Goal: Task Accomplishment & Management: Manage account settings

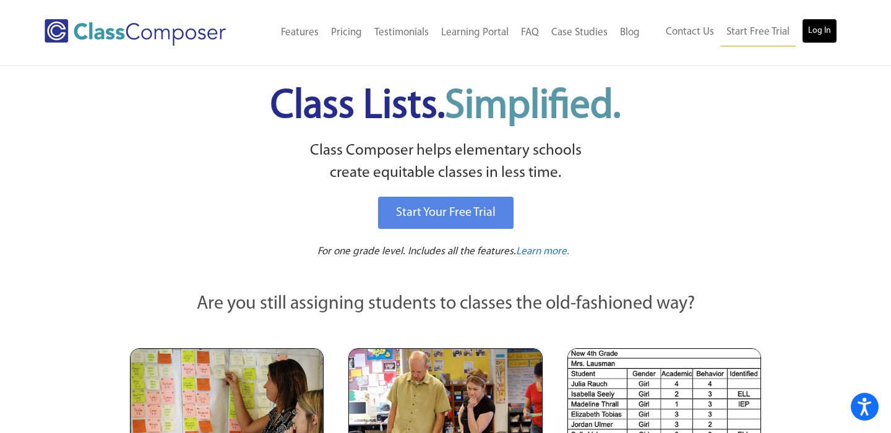
click at [828, 25] on link "Log In" at bounding box center [819, 31] width 35 height 25
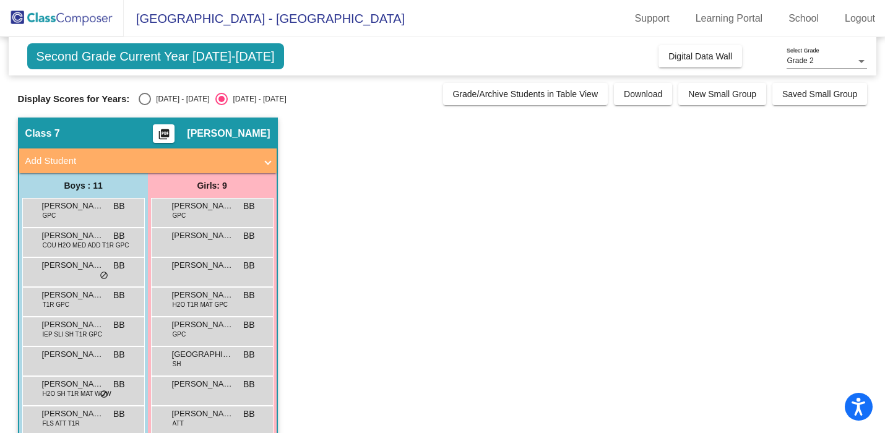
click at [168, 101] on div "2024 - 2025" at bounding box center [180, 98] width 58 height 11
click at [145, 105] on input "2024 - 2025" at bounding box center [144, 105] width 1 height 1
radio input "true"
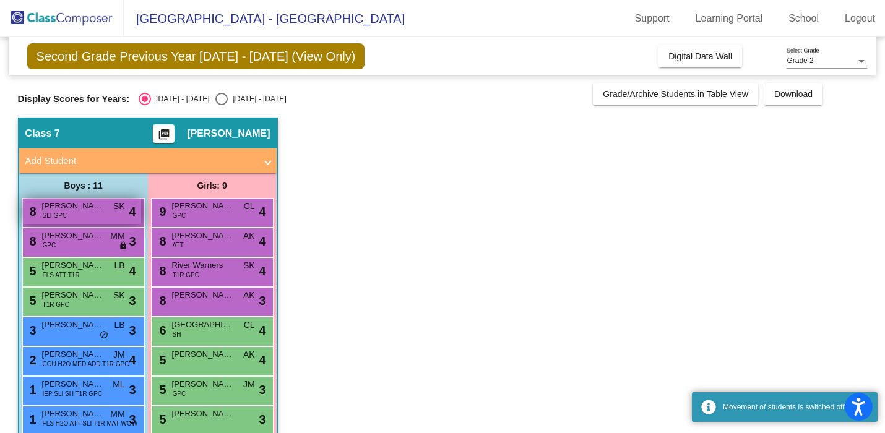
click at [100, 217] on div "8 Oliver Dill SLI GPC SK lock do_not_disturb_alt 4" at bounding box center [82, 211] width 118 height 25
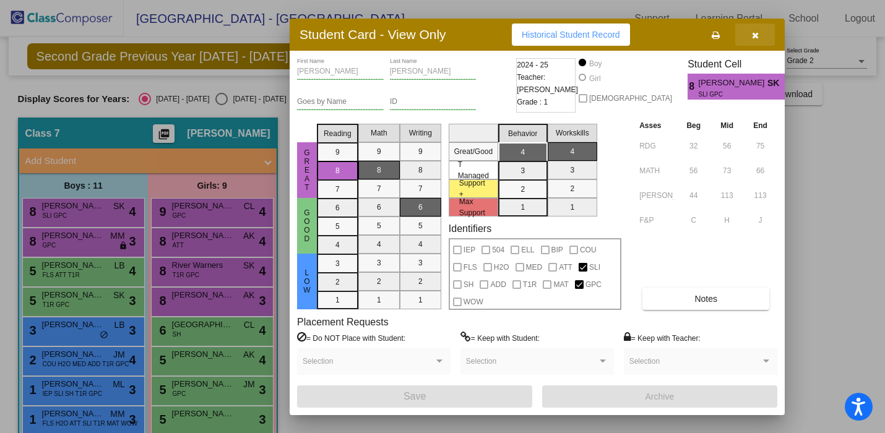
click at [758, 39] on button "button" at bounding box center [755, 35] width 40 height 22
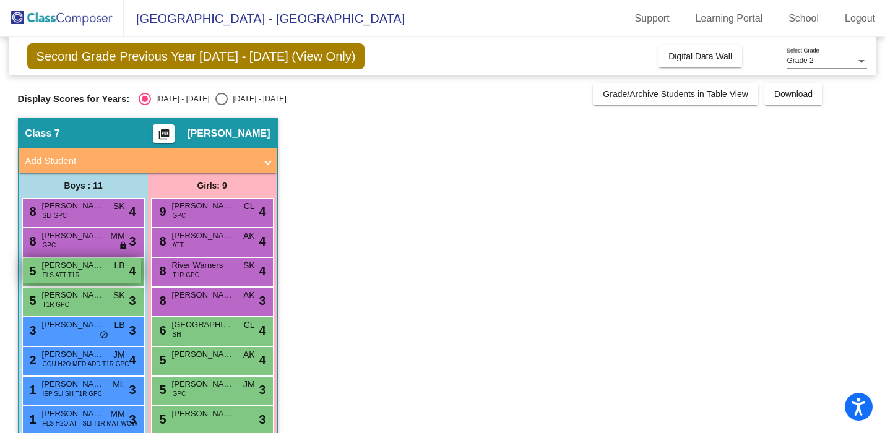
click at [100, 270] on span "Jude Houk" at bounding box center [73, 265] width 62 height 12
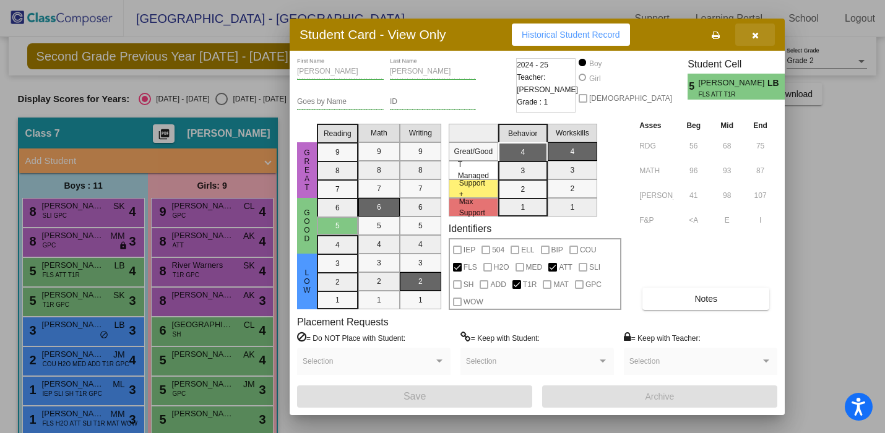
click at [753, 35] on icon "button" at bounding box center [755, 35] width 7 height 9
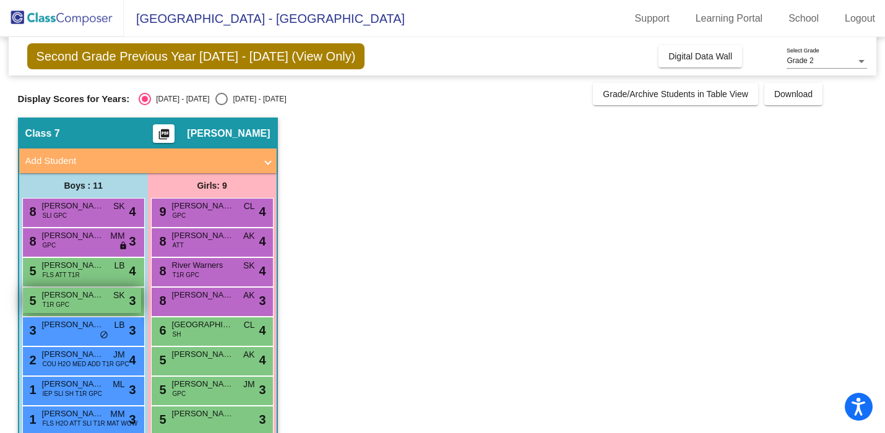
click at [99, 300] on span "Brison Smalley" at bounding box center [73, 295] width 62 height 12
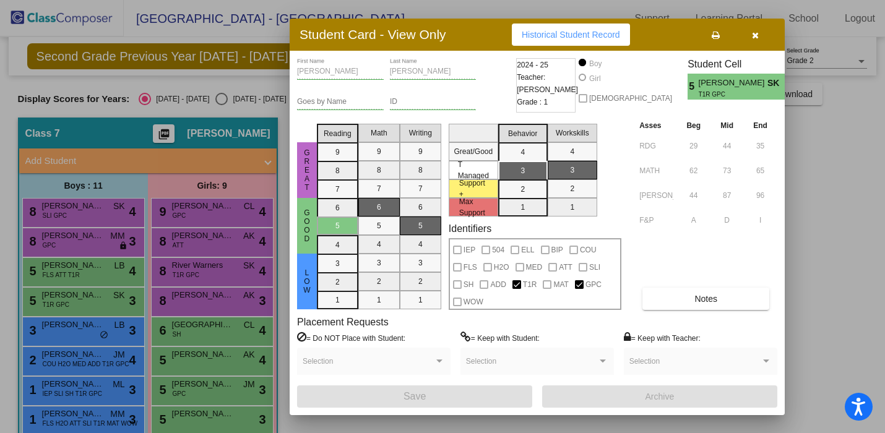
click at [753, 42] on button "button" at bounding box center [755, 35] width 40 height 22
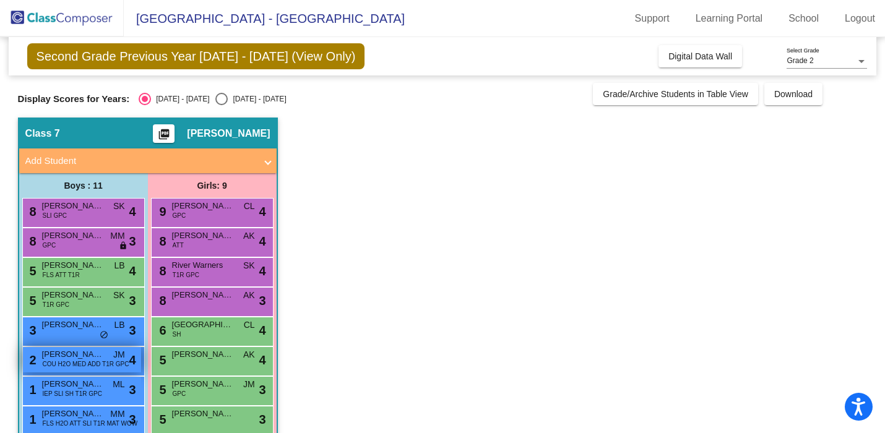
click at [116, 352] on span "JM" at bounding box center [119, 354] width 12 height 13
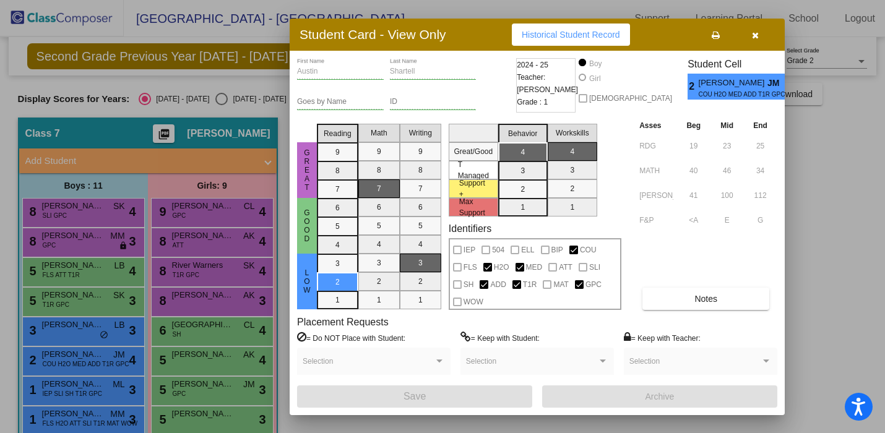
click at [757, 33] on icon "button" at bounding box center [755, 35] width 7 height 9
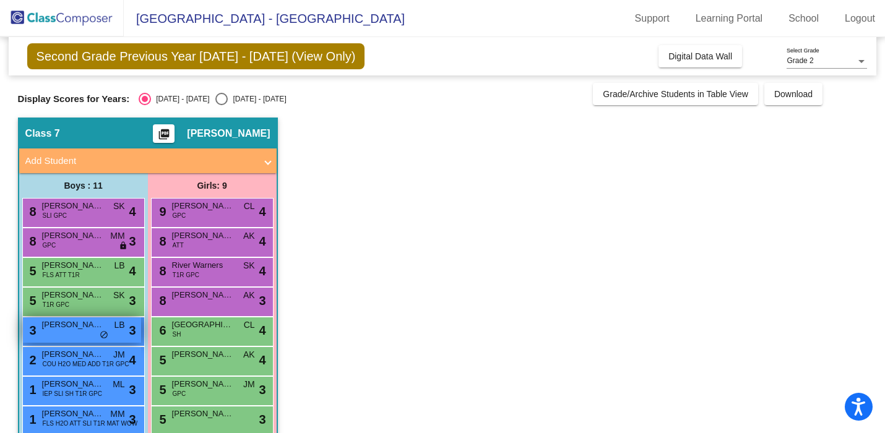
click at [117, 339] on div "3 Bheret Steiger LB lock do_not_disturb_alt 3" at bounding box center [82, 330] width 118 height 25
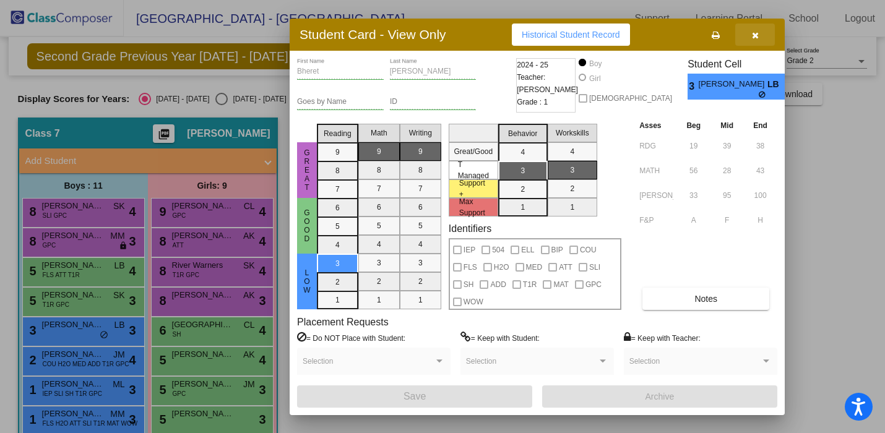
click at [756, 40] on button "button" at bounding box center [755, 35] width 40 height 22
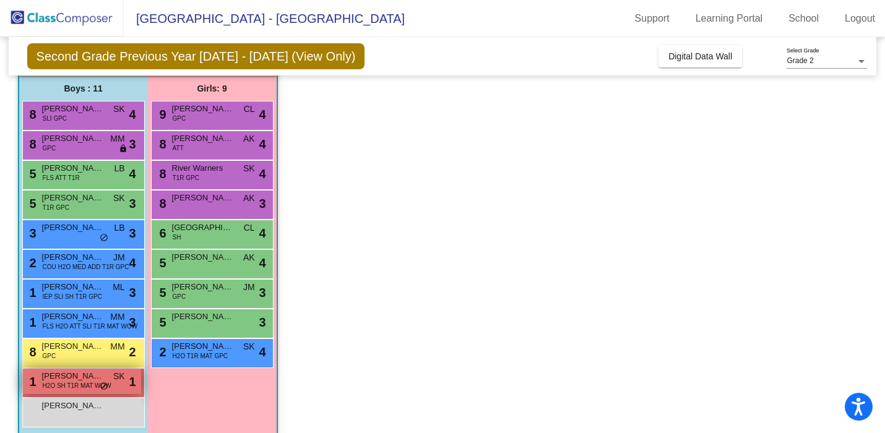
scroll to position [100, 0]
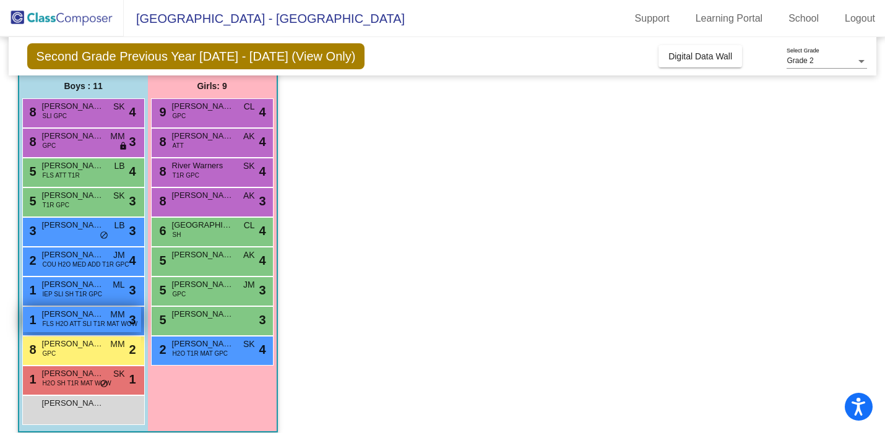
click at [112, 322] on span "FLS H2O ATT SLI T1R MAT WOW" at bounding box center [90, 323] width 95 height 9
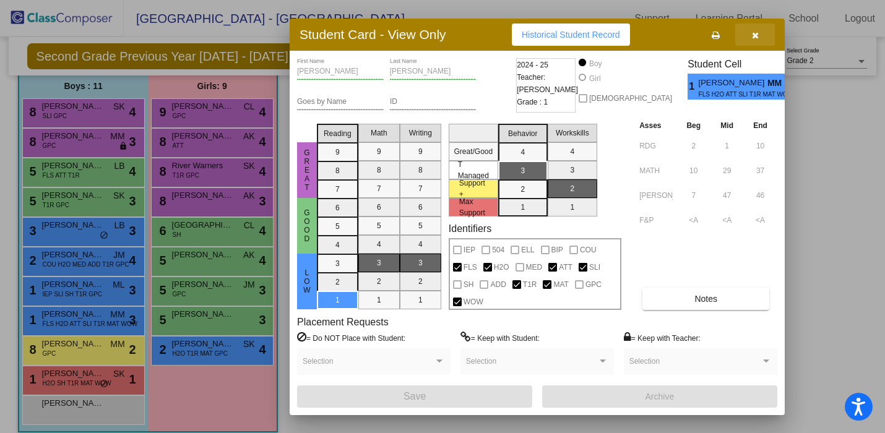
click at [762, 40] on button "button" at bounding box center [755, 35] width 40 height 22
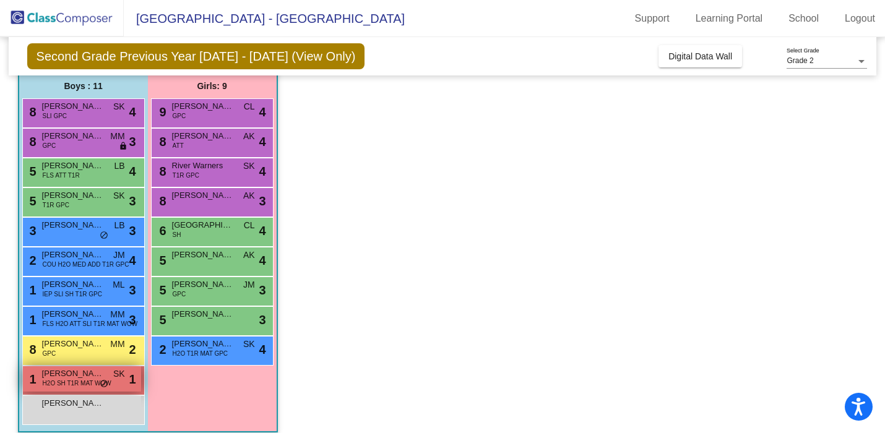
click at [116, 379] on span "SK" at bounding box center [119, 374] width 12 height 13
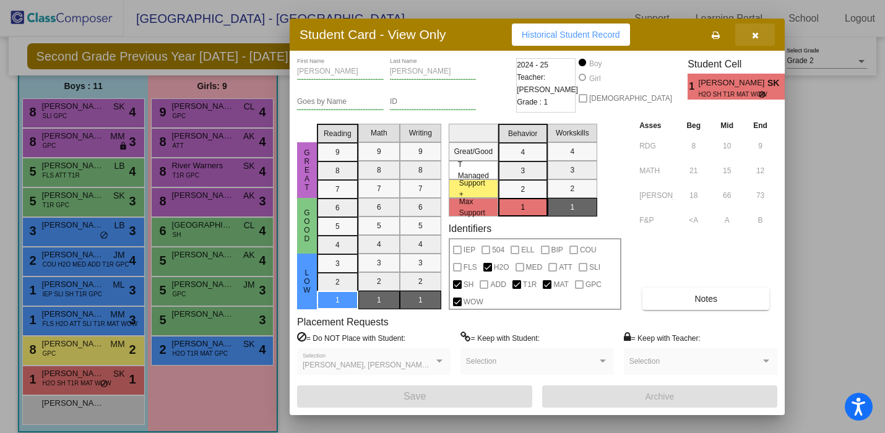
click at [753, 36] on icon "button" at bounding box center [755, 35] width 7 height 9
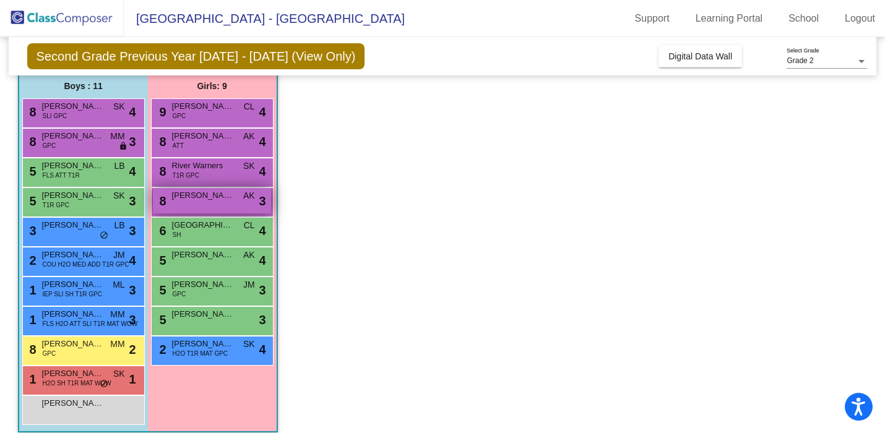
click at [222, 209] on div "8 Kylie Downing AK lock do_not_disturb_alt 3" at bounding box center [212, 200] width 118 height 25
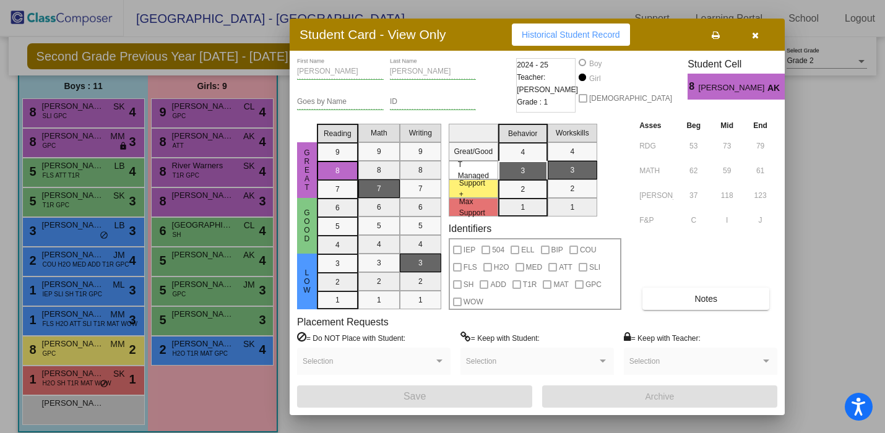
click at [758, 38] on icon "button" at bounding box center [755, 35] width 7 height 9
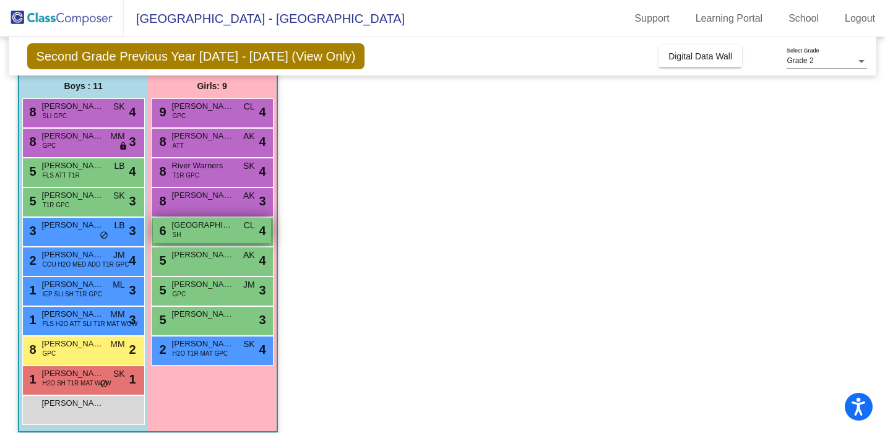
click at [244, 238] on div "6 Isla Wallis SH CL lock do_not_disturb_alt 4" at bounding box center [212, 230] width 118 height 25
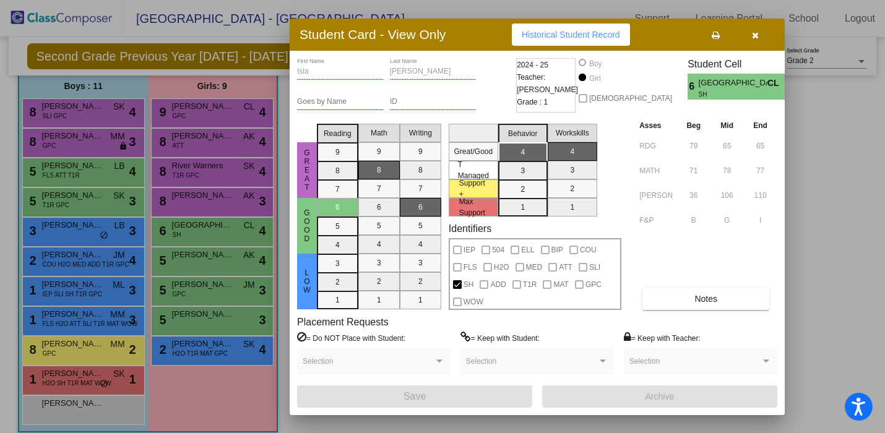
click at [755, 31] on icon "button" at bounding box center [755, 35] width 7 height 9
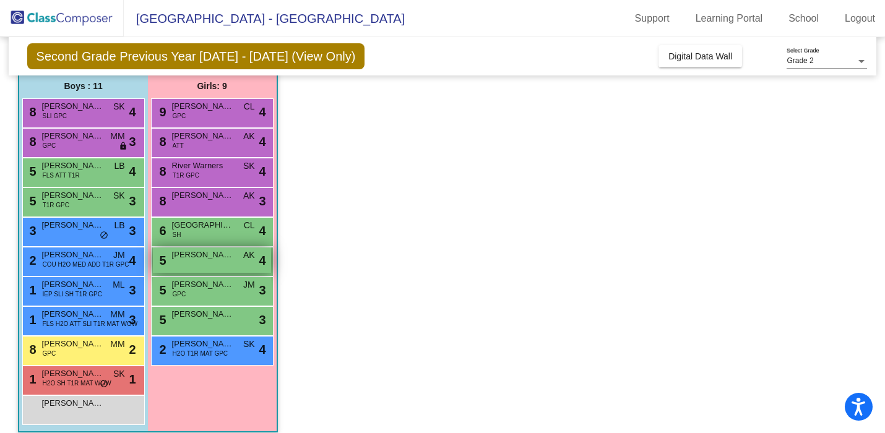
click at [209, 260] on span "Celia Umlauf" at bounding box center [203, 255] width 62 height 12
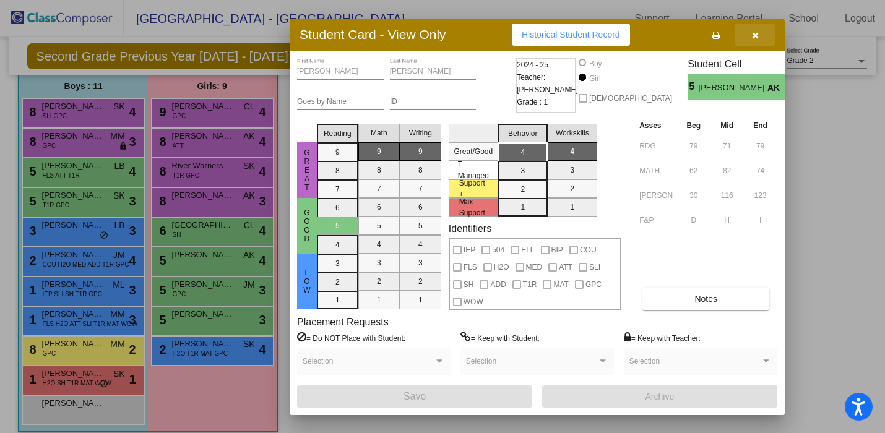
click at [753, 35] on icon "button" at bounding box center [755, 35] width 7 height 9
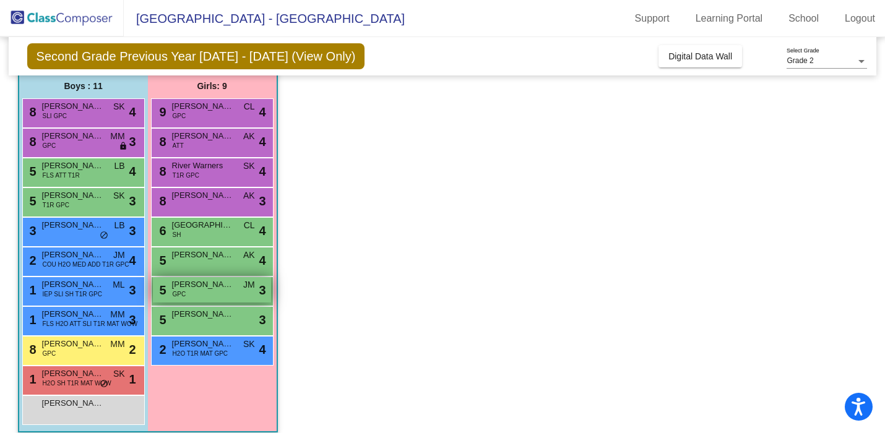
click at [222, 289] on span "Aubree Bader" at bounding box center [203, 285] width 62 height 12
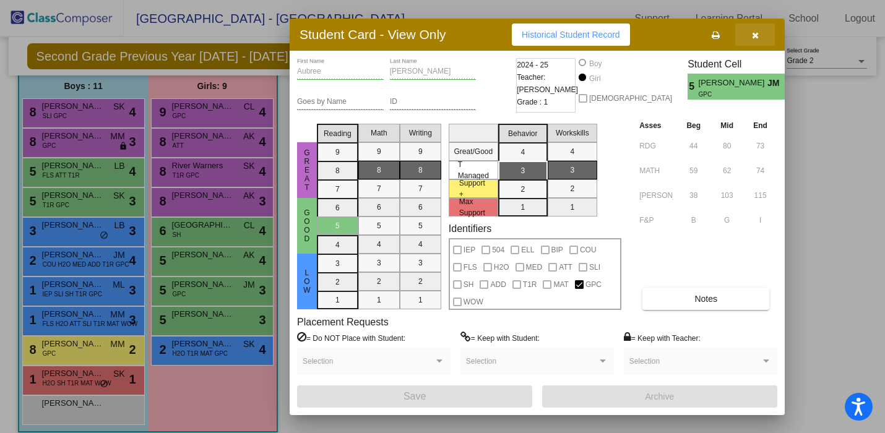
click at [752, 33] on icon "button" at bounding box center [755, 35] width 7 height 9
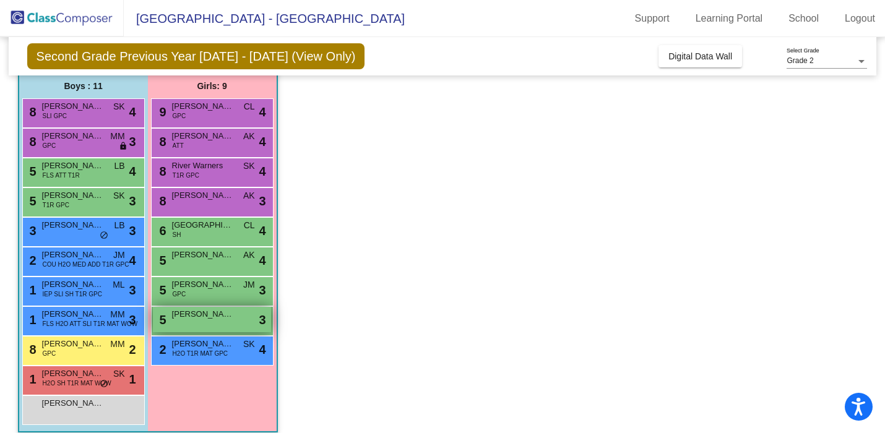
click at [244, 324] on div "5 Blakely Janowiak lock do_not_disturb_alt 3" at bounding box center [212, 319] width 118 height 25
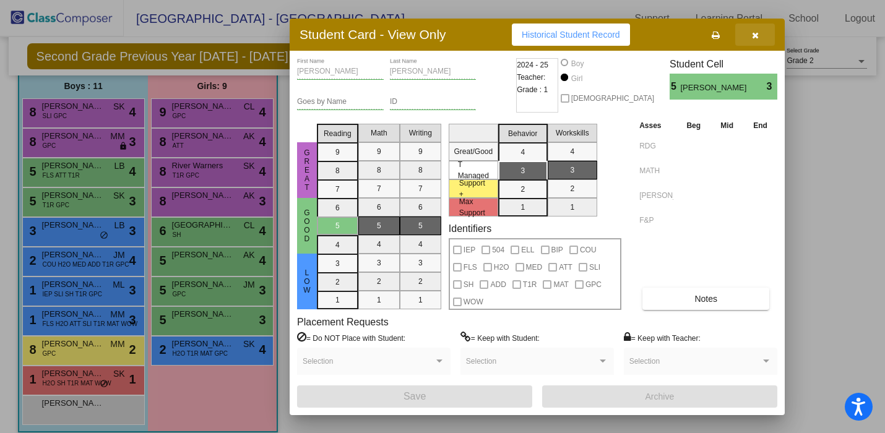
click at [763, 31] on button "button" at bounding box center [755, 35] width 40 height 22
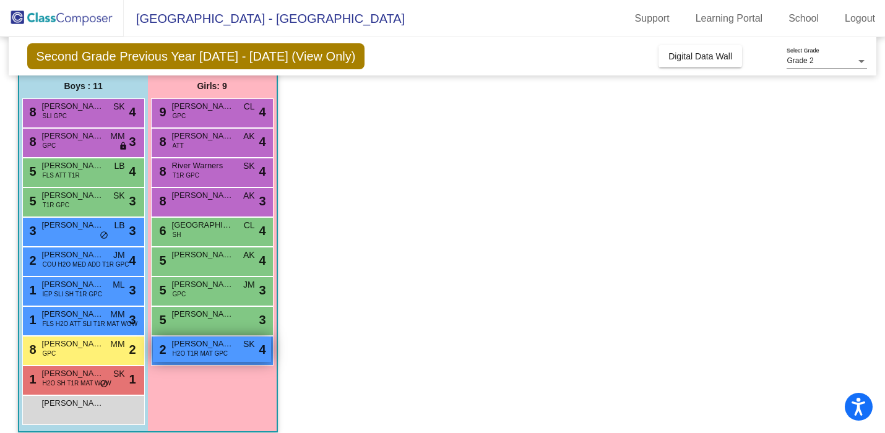
click at [242, 357] on div "2 Elliotte Nelson H2O T1R MAT GPC SK lock do_not_disturb_alt 4" at bounding box center [212, 349] width 118 height 25
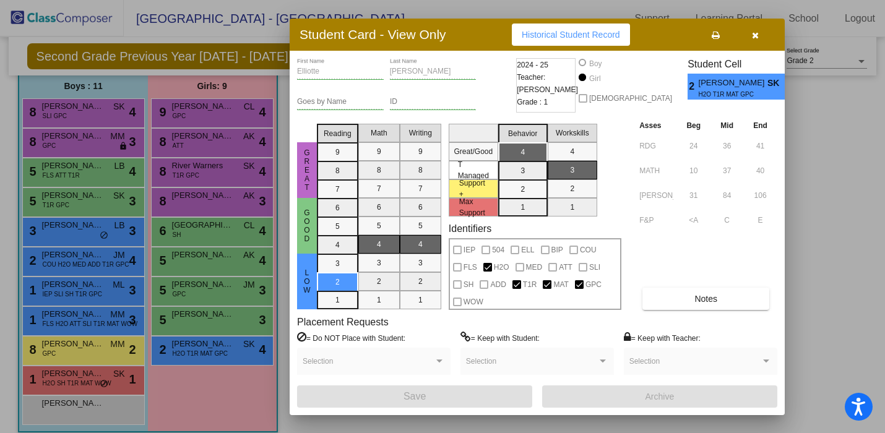
click at [754, 36] on icon "button" at bounding box center [755, 35] width 7 height 9
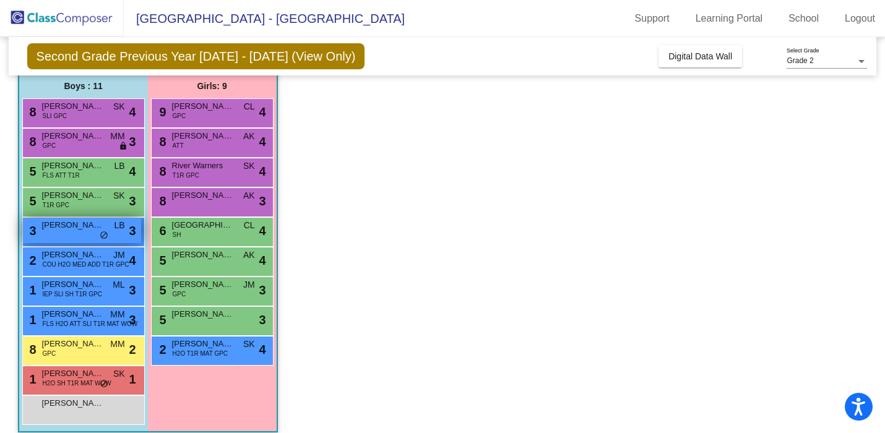
click at [108, 238] on div "3 Bheret Steiger LB lock do_not_disturb_alt 3" at bounding box center [82, 230] width 118 height 25
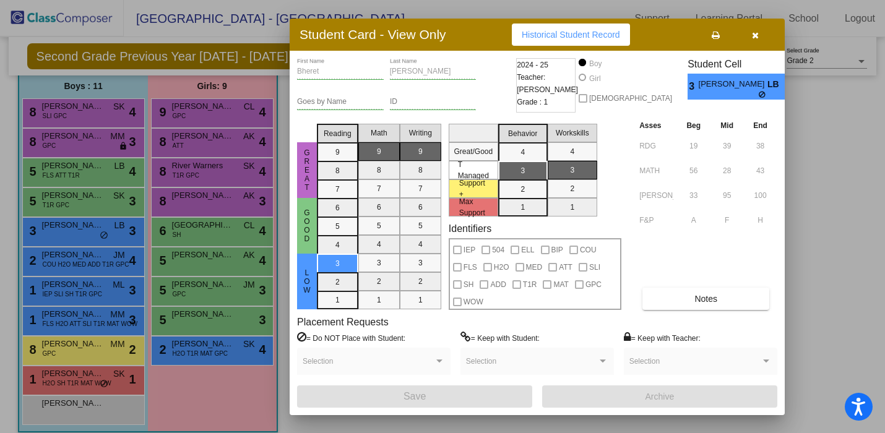
click at [755, 27] on button "button" at bounding box center [755, 35] width 40 height 22
